Goal: Navigation & Orientation: Find specific page/section

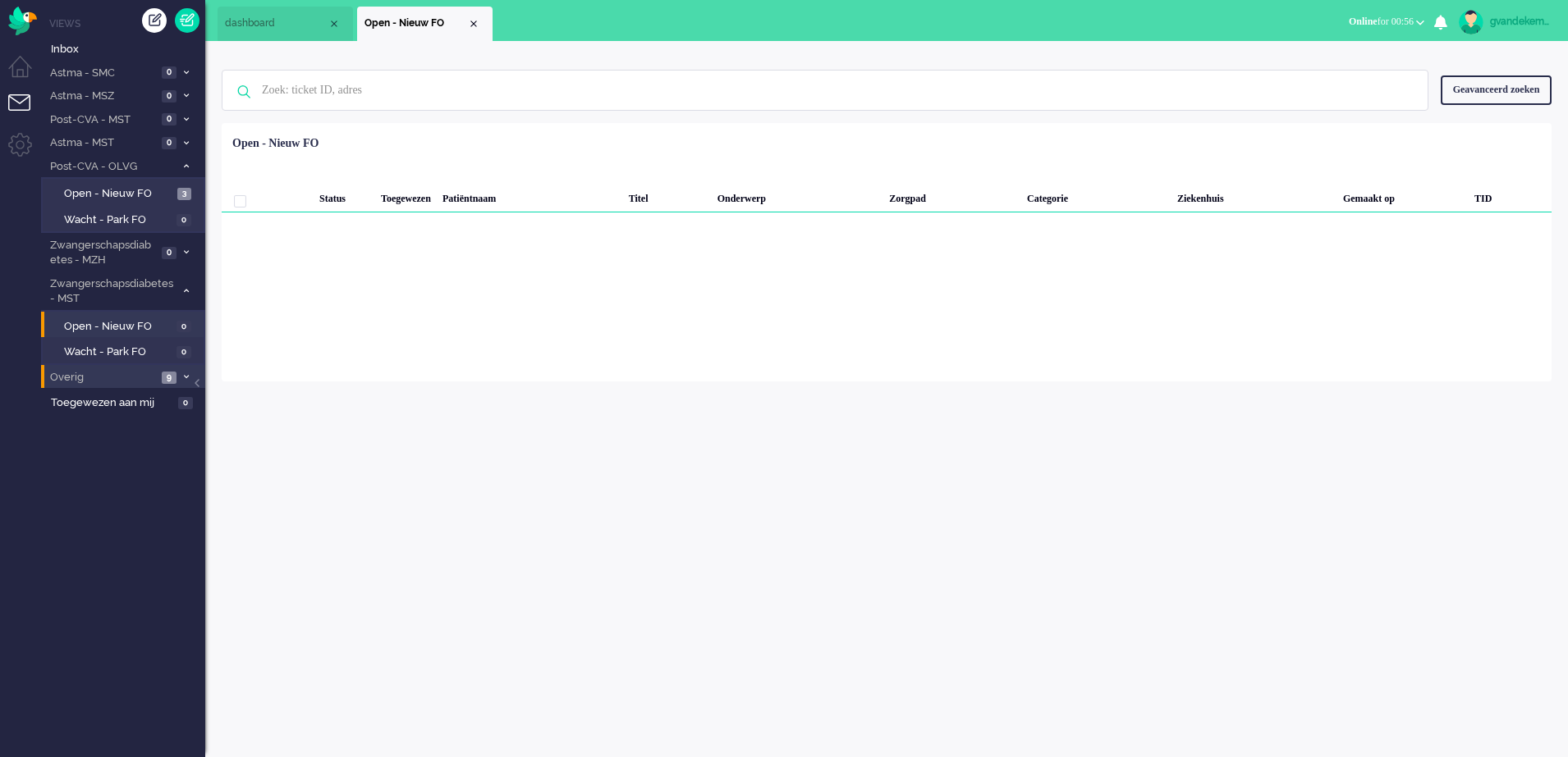
click at [177, 376] on span "9" at bounding box center [169, 377] width 15 height 13
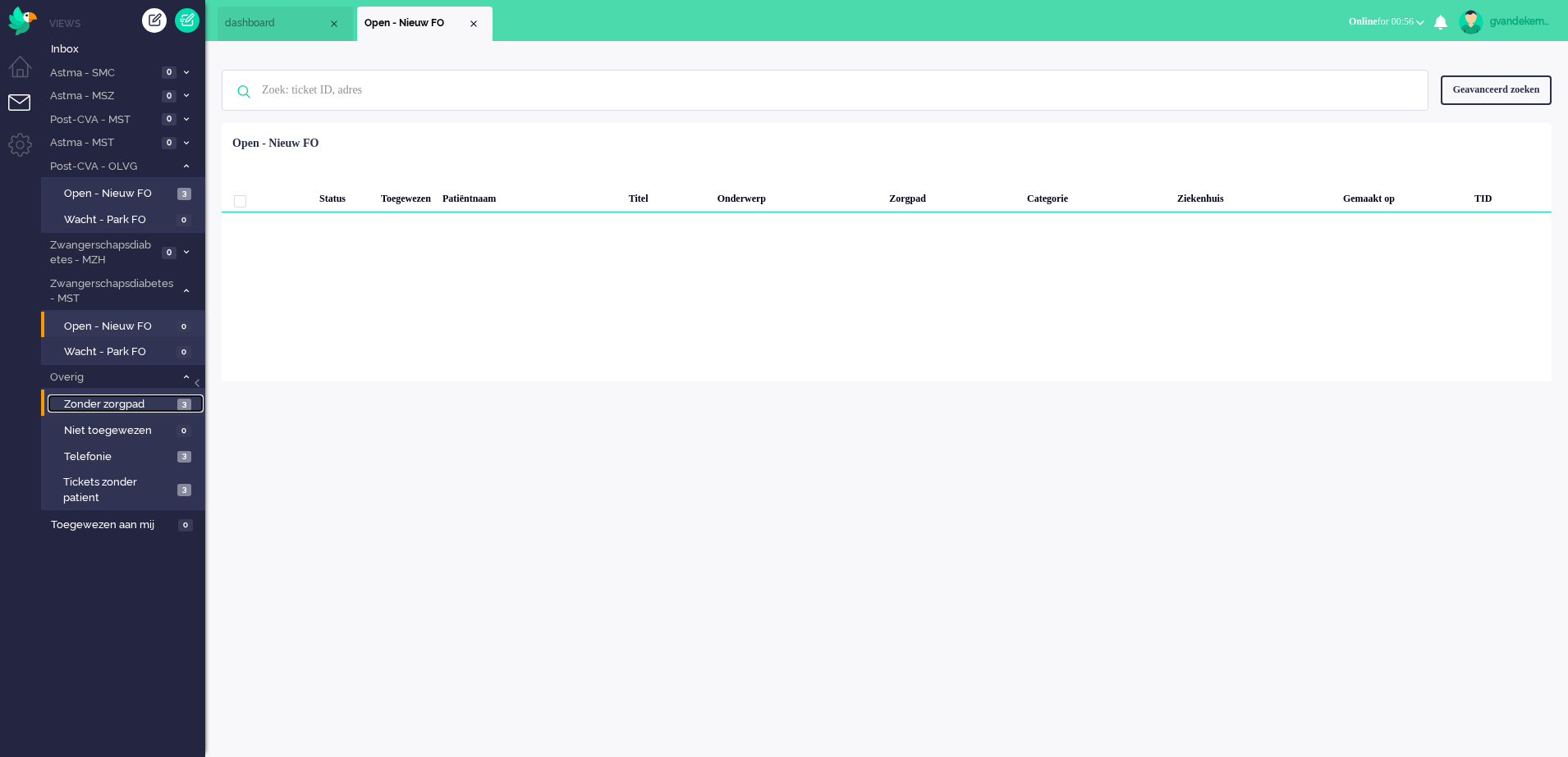
click at [166, 407] on span "Zonder zorgpad" at bounding box center [118, 405] width 109 height 16
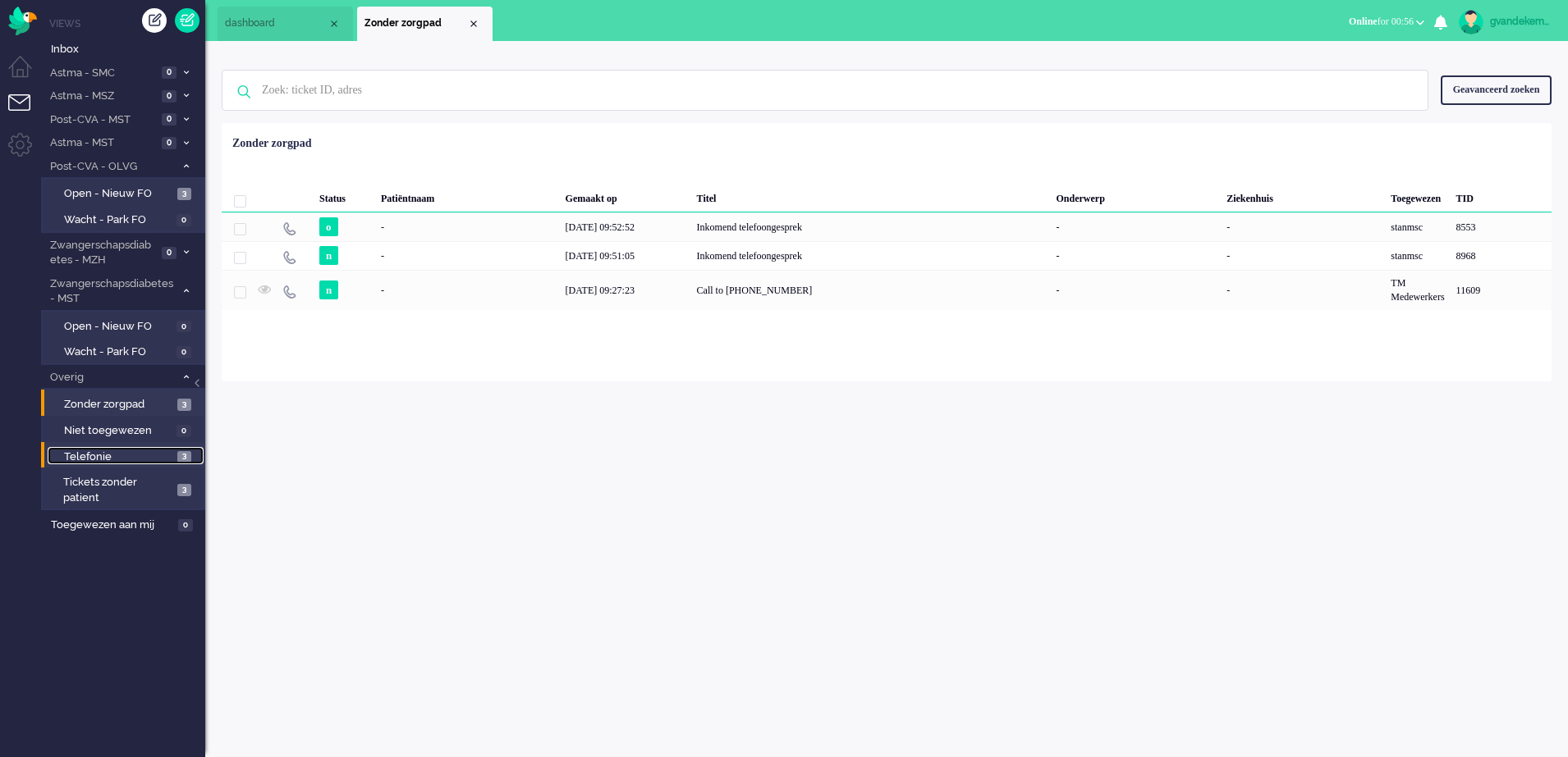
click at [176, 457] on link "Telefonie 3" at bounding box center [125, 456] width 156 height 18
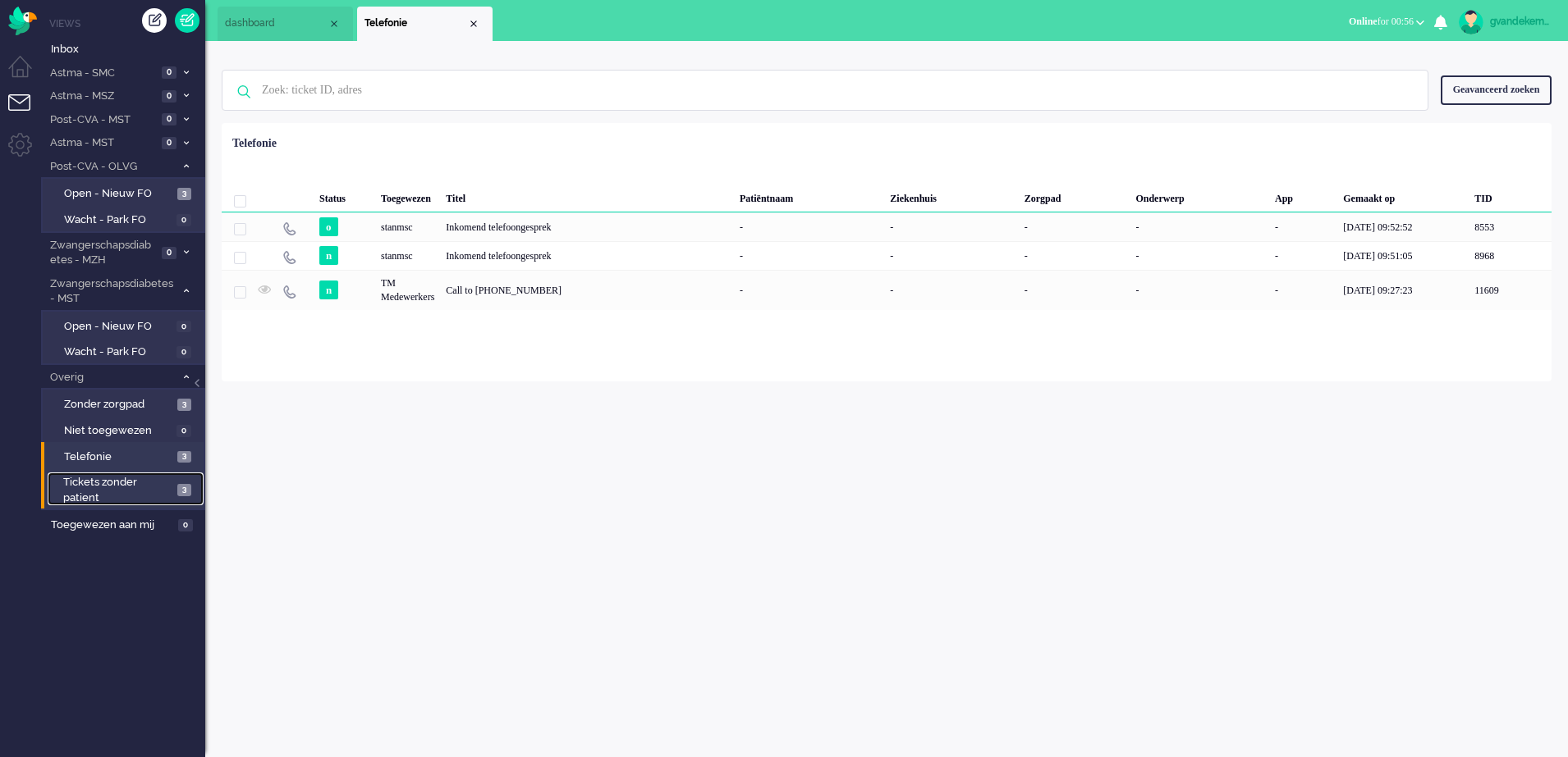
click at [180, 490] on span "3" at bounding box center [184, 490] width 14 height 13
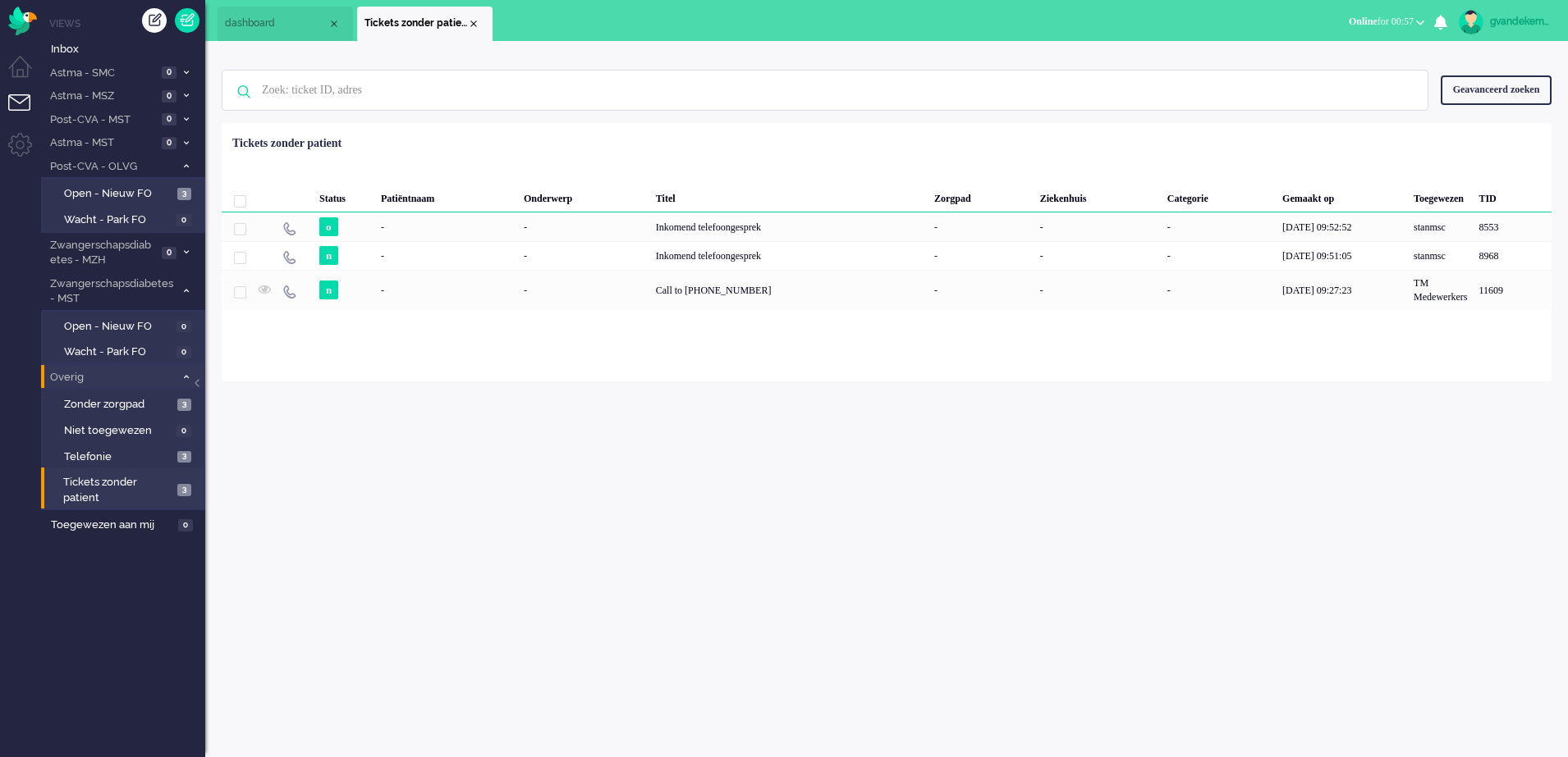
click at [182, 376] on span at bounding box center [186, 377] width 13 height 9
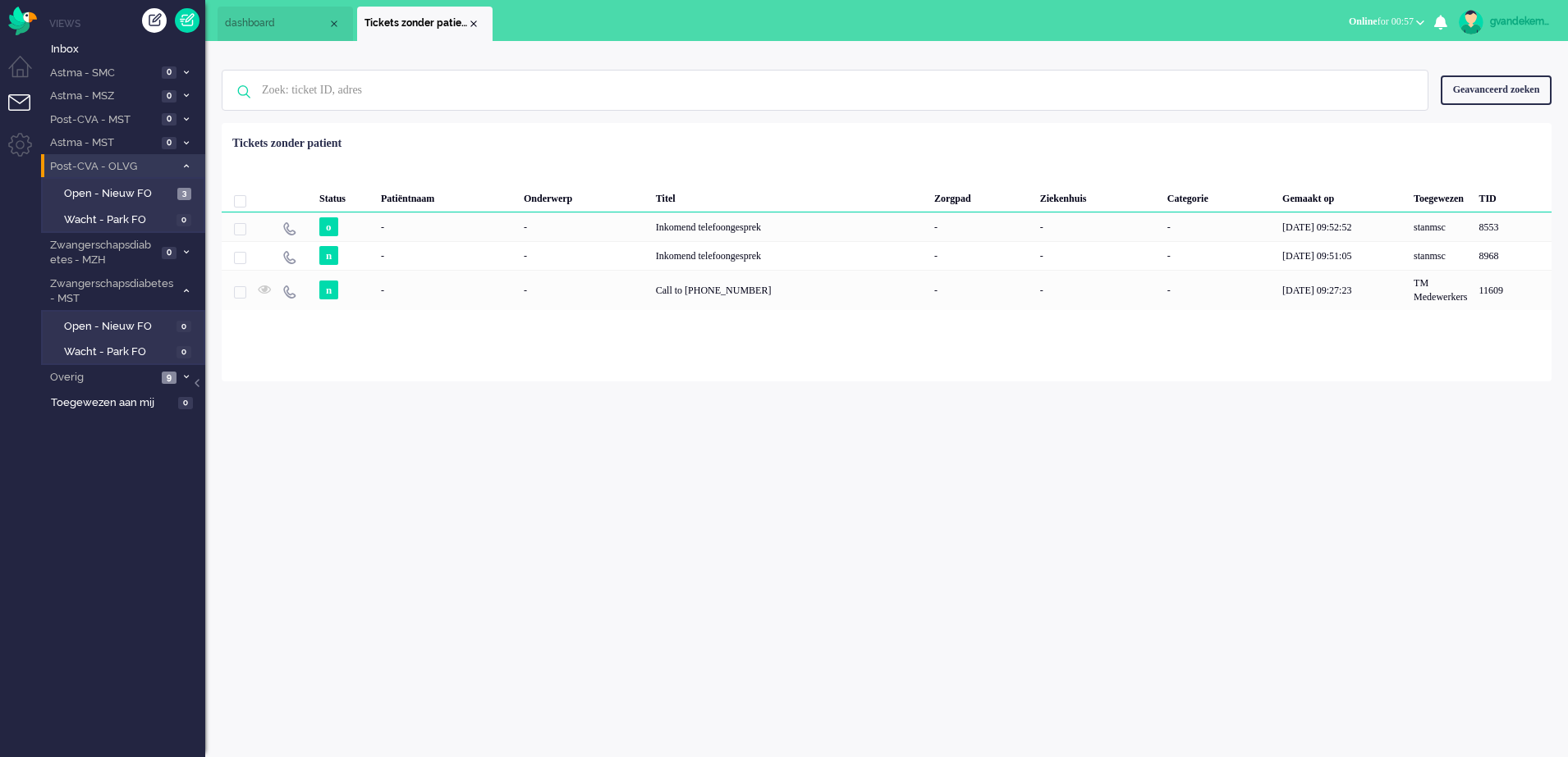
click at [184, 167] on icon at bounding box center [186, 166] width 5 height 6
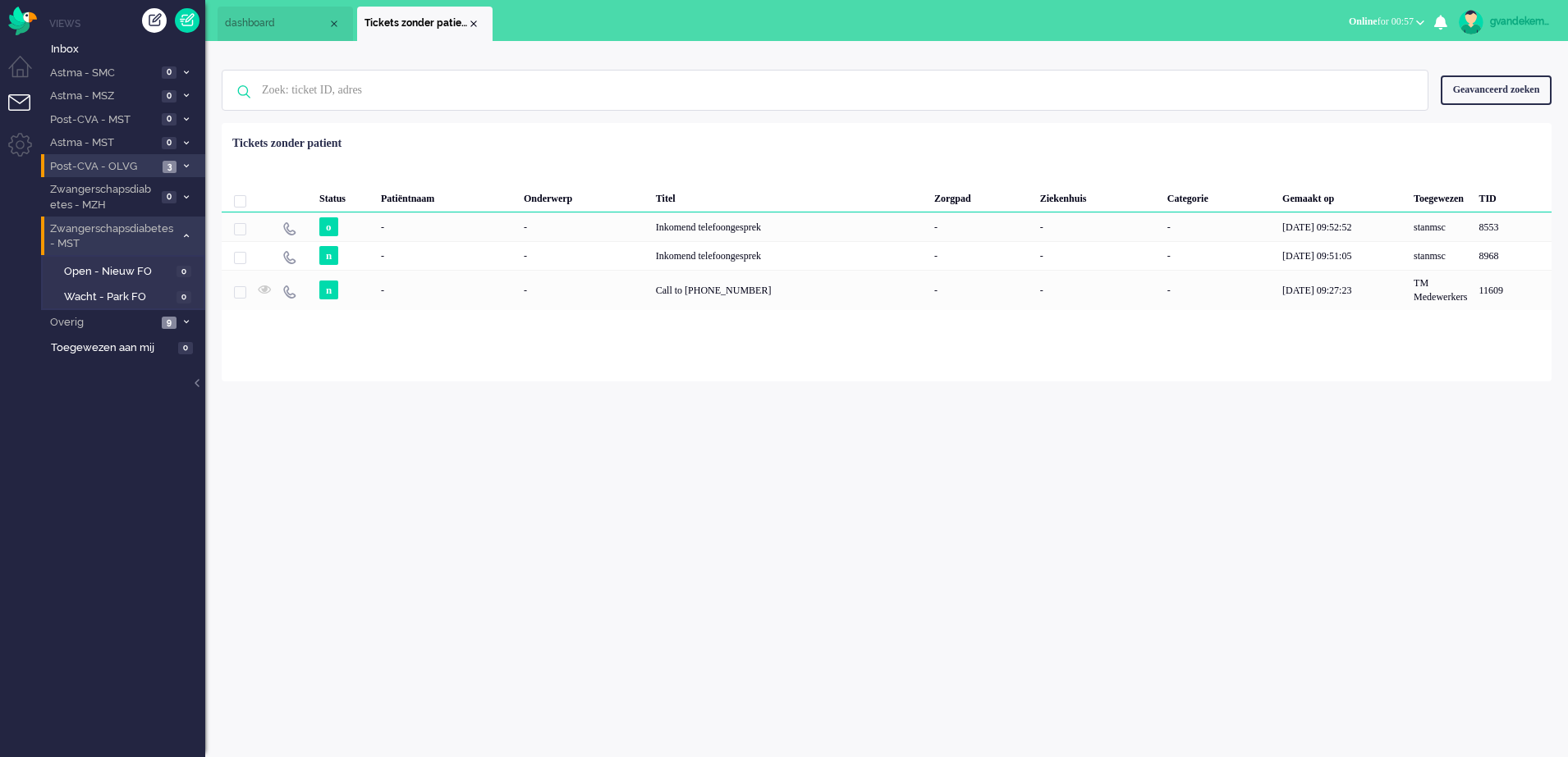
click at [184, 237] on icon at bounding box center [186, 236] width 5 height 6
